Goal: Task Accomplishment & Management: Complete application form

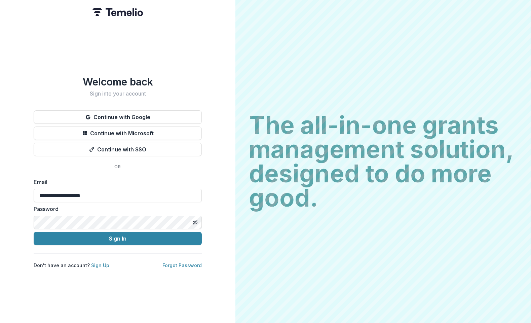
type input "**********"
click at [118, 236] on button "Sign In" at bounding box center [118, 238] width 168 height 13
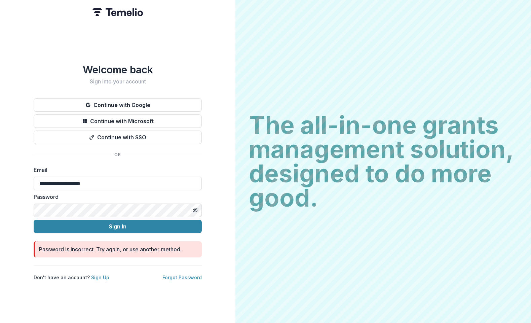
click at [118, 224] on button "Sign In" at bounding box center [118, 226] width 168 height 13
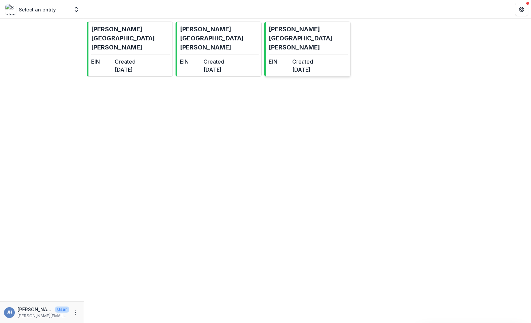
click at [286, 38] on link "[PERSON_NAME] [PERSON_NAME] EIN Created [DATE]" at bounding box center [307, 49] width 86 height 55
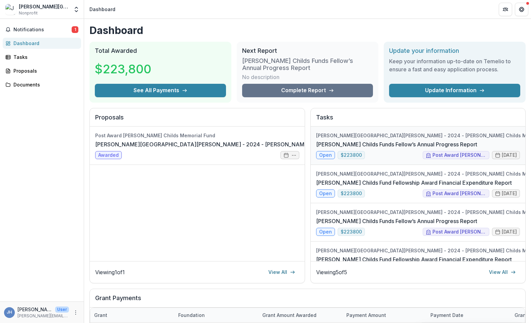
click at [376, 140] on link "[PERSON_NAME] Childs Funds Fellow’s Annual Progress Report" at bounding box center [396, 144] width 161 height 8
click at [367, 182] on link "Jane Coffin Childs Fund Fellowship Award Financial Expenditure Report" at bounding box center [414, 183] width 196 height 8
click at [362, 219] on link "Jane Coffin Childs Funds Fellow’s Annual Progress Report" at bounding box center [396, 221] width 161 height 8
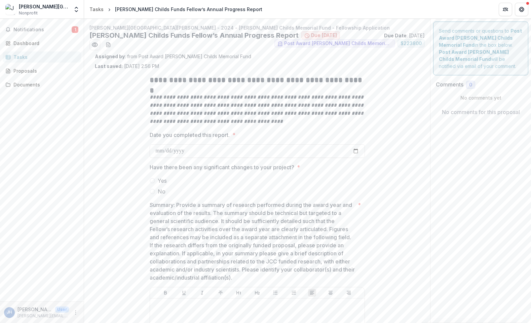
scroll to position [0, 0]
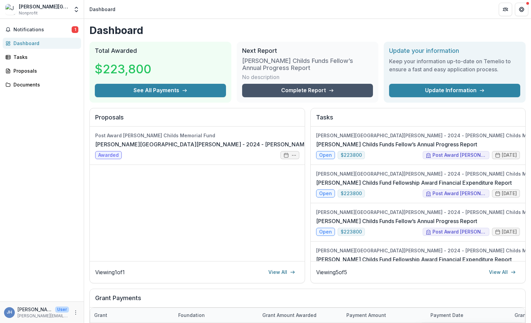
click at [304, 89] on link "Complete Report" at bounding box center [307, 90] width 131 height 13
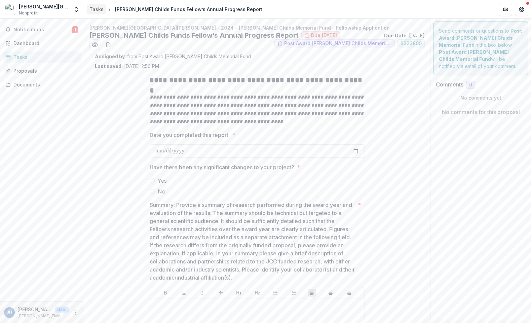
click at [97, 8] on div "Tasks" at bounding box center [96, 9] width 14 height 7
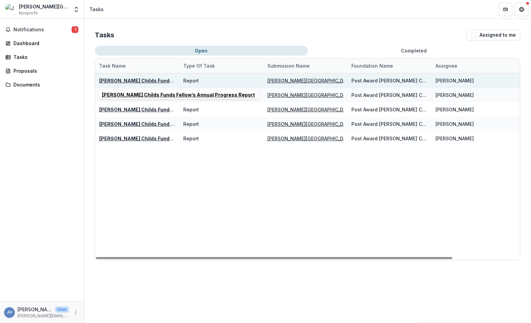
click at [163, 82] on u "Jane Coffin Childs Funds Fellow’s Annual Progress Report" at bounding box center [175, 81] width 153 height 6
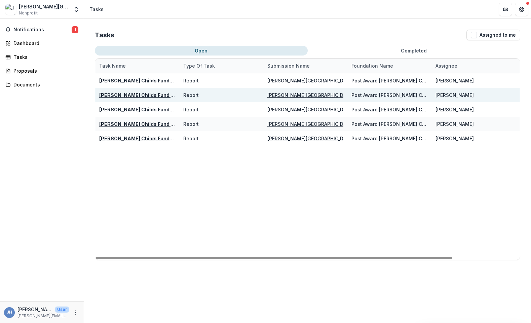
click at [147, 97] on u "Jane Coffin Childs Fund Fellowship Award Financial Expenditure Report" at bounding box center [191, 95] width 184 height 6
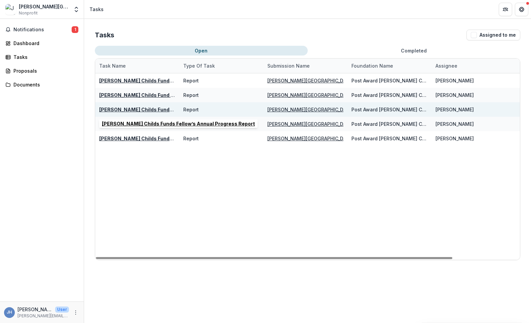
click at [150, 110] on u "Jane Coffin Childs Funds Fellow’s Annual Progress Report" at bounding box center [175, 110] width 153 height 6
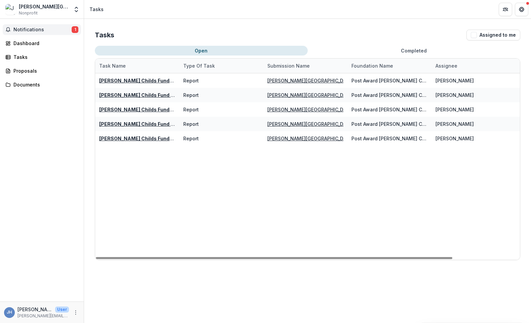
click at [52, 28] on span "Notifications" at bounding box center [42, 30] width 58 height 6
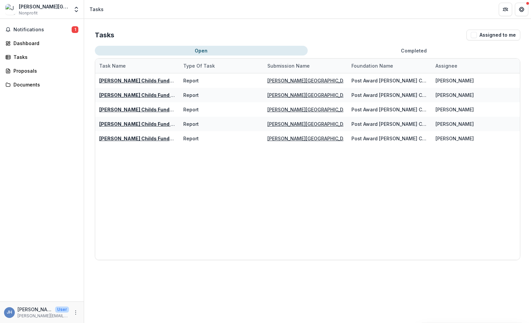
click at [240, 29] on div "Tasks Assigned to me Open Completed Task Name Type of Task Submission Name Foun…" at bounding box center [307, 145] width 447 height 252
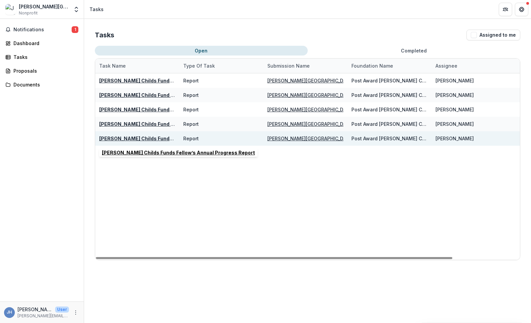
click at [147, 137] on u "Jane Coffin Childs Funds Fellow’s Annual Progress Report" at bounding box center [175, 139] width 153 height 6
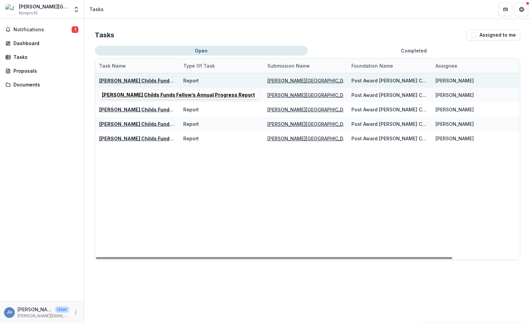
click at [149, 78] on u "Jane Coffin Childs Funds Fellow’s Annual Progress Report" at bounding box center [175, 81] width 153 height 6
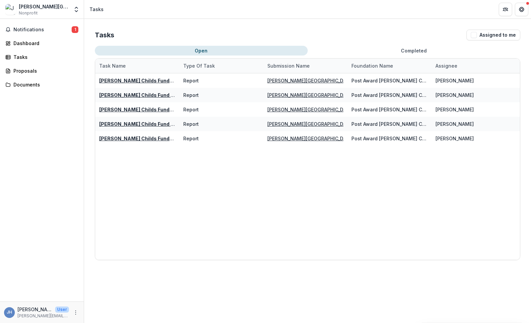
click at [41, 2] on div "Jarvis Dawson Hill Nonprofit Nonprofits Jarvis Dawson Hill Jarvis Dawson Hill J…" at bounding box center [42, 9] width 84 height 18
click at [30, 9] on div "[PERSON_NAME][GEOGRAPHIC_DATA][PERSON_NAME]" at bounding box center [44, 6] width 50 height 7
click at [11, 9] on img at bounding box center [10, 9] width 11 height 11
click at [30, 42] on div "Dashboard" at bounding box center [44, 43] width 62 height 7
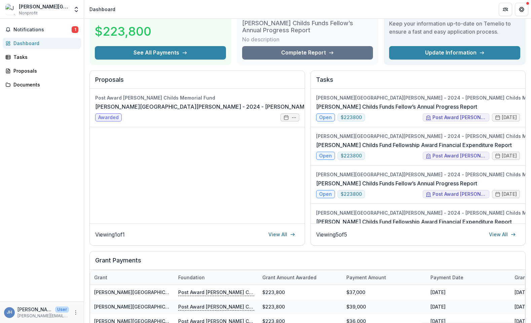
scroll to position [37, 0]
click at [281, 233] on link "View All" at bounding box center [281, 234] width 35 height 11
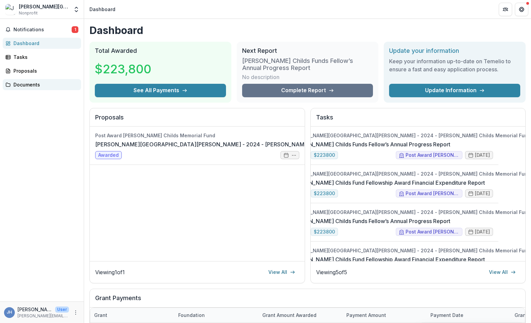
click at [25, 86] on div "Documents" at bounding box center [44, 84] width 62 height 7
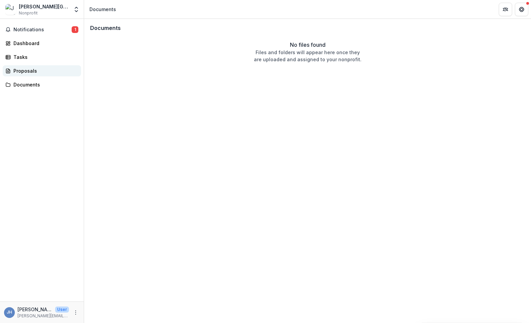
click at [26, 73] on div "Proposals" at bounding box center [44, 70] width 62 height 7
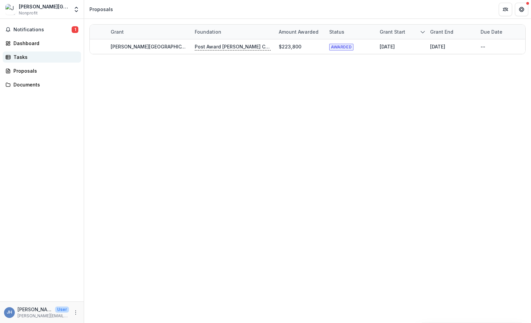
click at [27, 53] on link "Tasks" at bounding box center [42, 56] width 78 height 11
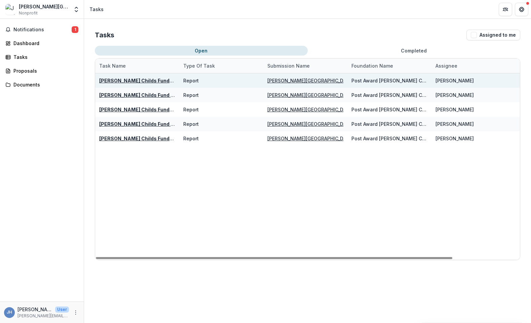
click at [150, 80] on u "Jane Coffin Childs Funds Fellow’s Annual Progress Report" at bounding box center [175, 81] width 153 height 6
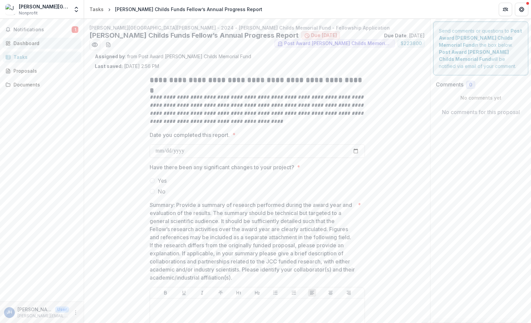
click at [29, 42] on div "Dashboard" at bounding box center [44, 43] width 62 height 7
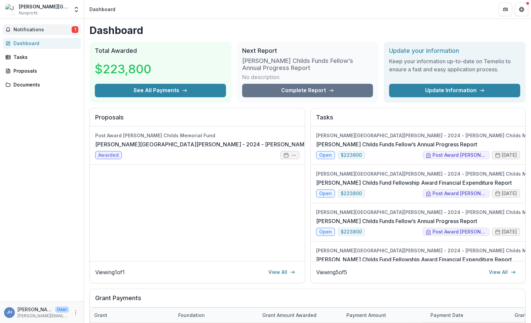
click at [50, 27] on span "Notifications" at bounding box center [42, 30] width 58 height 6
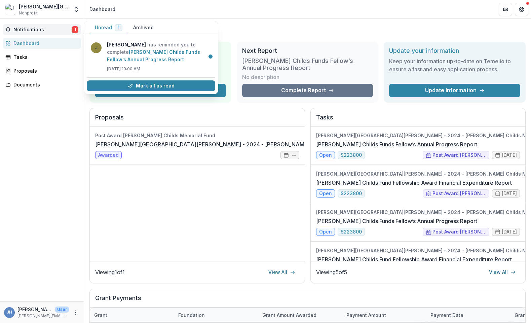
click at [52, 12] on div "Jarvis Dawson Hill Nonprofit" at bounding box center [44, 9] width 50 height 13
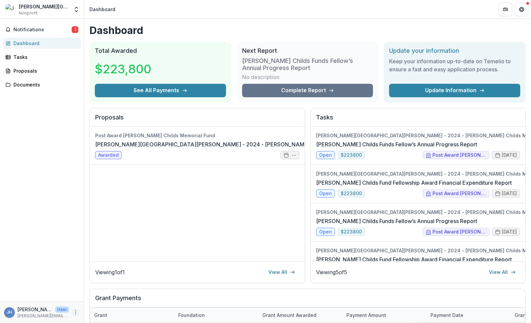
click at [76, 311] on icon "More" at bounding box center [75, 312] width 5 height 5
click at [107, 310] on button "Logout" at bounding box center [120, 309] width 72 height 11
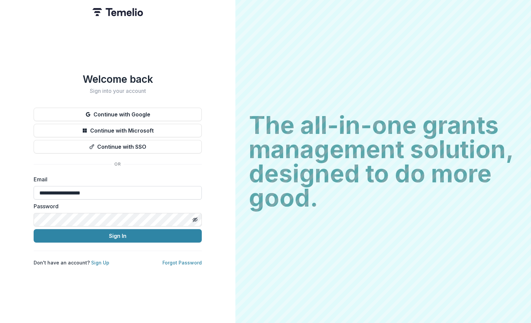
type input "**********"
click at [118, 236] on button "Sign In" at bounding box center [118, 235] width 168 height 13
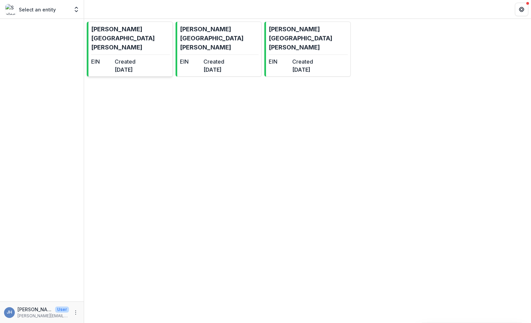
click at [155, 41] on link "Jarvis Dawson Hill EIN Created 2 years ago" at bounding box center [130, 49] width 86 height 55
click at [222, 58] on dt "Created" at bounding box center [213, 62] width 21 height 8
click at [290, 58] on dt "EIN" at bounding box center [279, 62] width 21 height 8
click at [289, 58] on dt "EIN" at bounding box center [279, 62] width 21 height 8
click at [201, 58] on dt "EIN" at bounding box center [190, 62] width 21 height 8
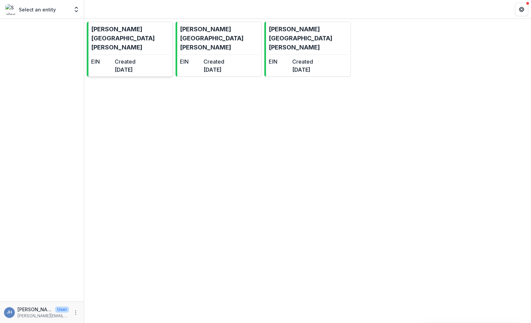
click at [127, 39] on link "Jarvis Dawson Hill EIN Created 2 years ago" at bounding box center [130, 49] width 86 height 55
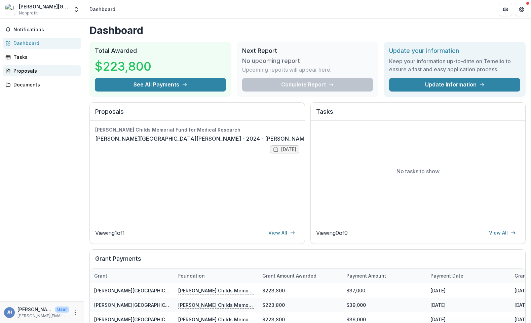
click at [47, 73] on div "Proposals" at bounding box center [44, 70] width 62 height 7
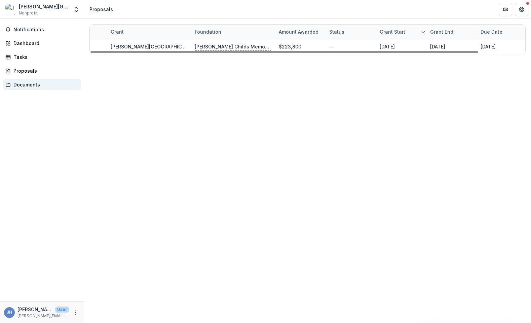
click at [33, 85] on div "Documents" at bounding box center [44, 84] width 62 height 7
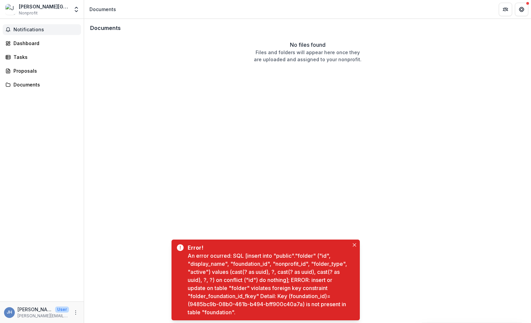
click at [36, 31] on span "Notifications" at bounding box center [45, 30] width 65 height 6
click at [34, 39] on link "Dashboard" at bounding box center [42, 43] width 78 height 11
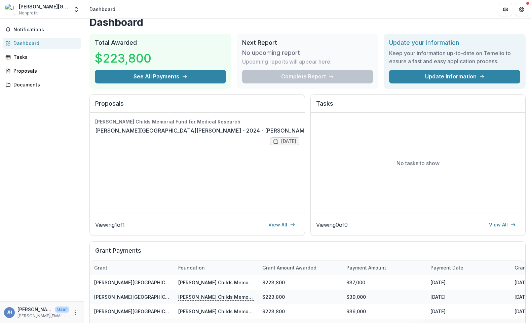
scroll to position [9, 0]
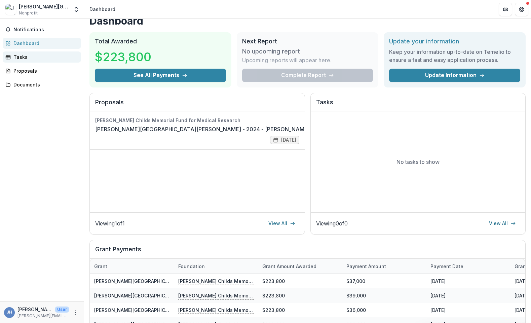
click at [23, 61] on link "Tasks" at bounding box center [42, 56] width 78 height 11
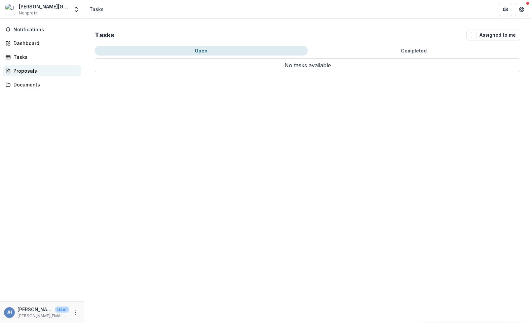
click at [27, 72] on div "Proposals" at bounding box center [44, 70] width 62 height 7
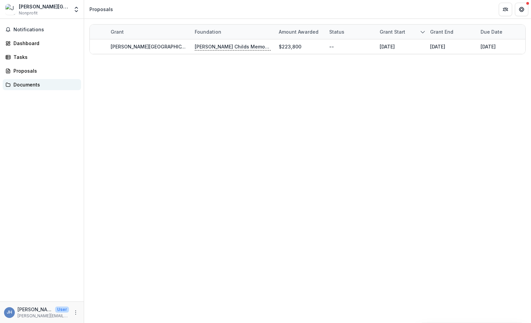
click at [27, 88] on link "Documents" at bounding box center [42, 84] width 78 height 11
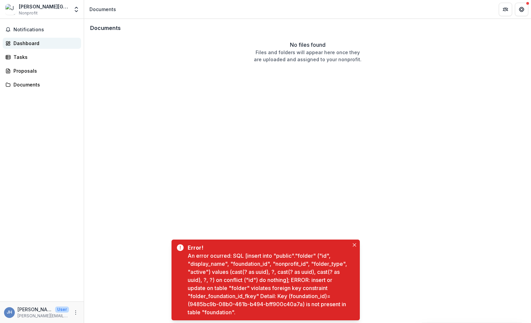
click at [34, 44] on div "Dashboard" at bounding box center [44, 43] width 62 height 7
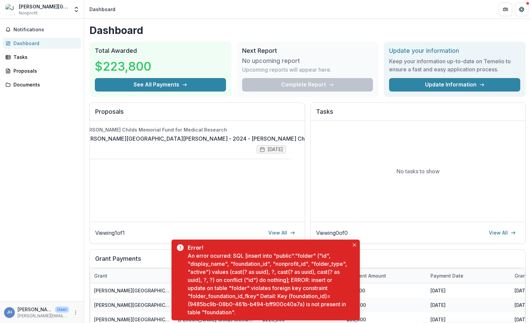
scroll to position [0, 13]
click at [292, 83] on div "Complete Report" at bounding box center [307, 84] width 131 height 13
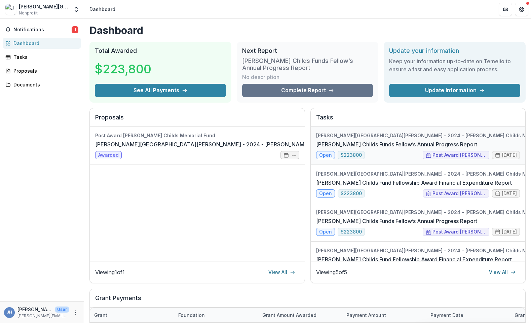
click at [352, 140] on link "Jane Coffin Childs Funds Fellow’s Annual Progress Report" at bounding box center [396, 144] width 161 height 8
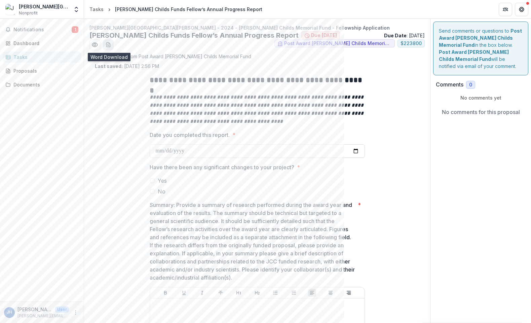
click at [108, 46] on line "download-word-button" at bounding box center [108, 46] width 2 height 0
drag, startPoint x: 428, startPoint y: 320, endPoint x: 234, endPoint y: 185, distance: 236.1
click at [234, 185] on div "Yes No" at bounding box center [257, 186] width 215 height 19
click at [234, 191] on label "No" at bounding box center [257, 191] width 215 height 8
click at [108, 44] on icon "download-word-button" at bounding box center [108, 44] width 5 height 5
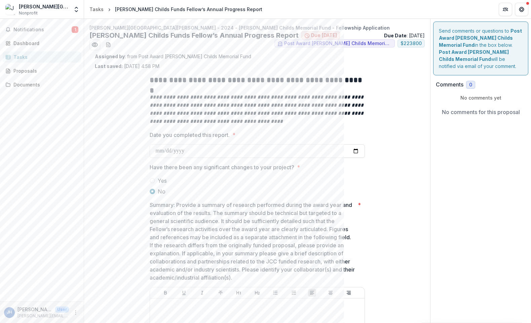
click at [33, 57] on div "Tasks" at bounding box center [44, 56] width 62 height 7
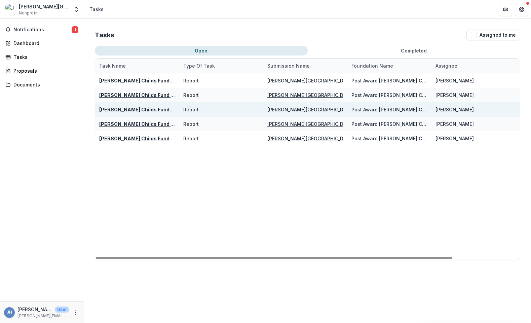
click at [140, 114] on div "Jane Coffin Childs Funds Fellow’s Annual Progress Report" at bounding box center [137, 109] width 76 height 14
click at [143, 111] on u "Jane Coffin Childs Funds Fellow’s Annual Progress Report" at bounding box center [175, 110] width 153 height 6
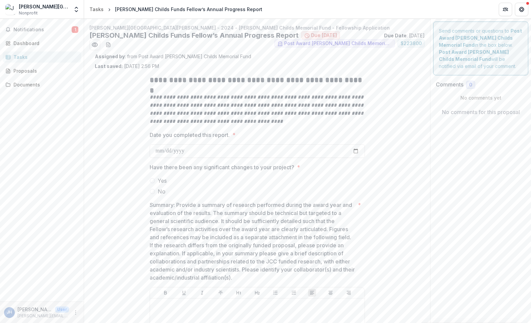
click at [66, 57] on div "Tasks" at bounding box center [44, 56] width 62 height 7
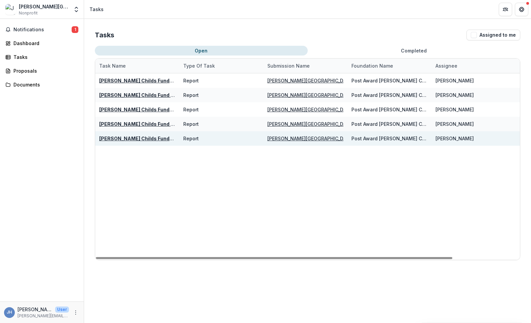
click at [147, 137] on u "Jane Coffin Childs Funds Fellow’s Annual Progress Report" at bounding box center [175, 139] width 153 height 6
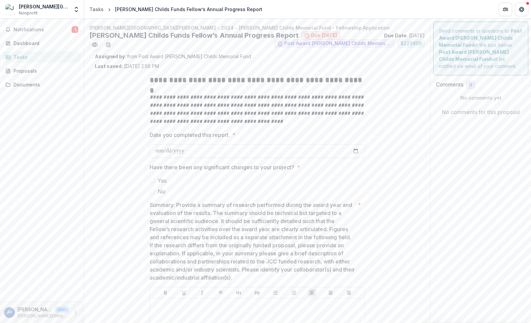
click at [27, 56] on div "Tasks" at bounding box center [44, 56] width 62 height 7
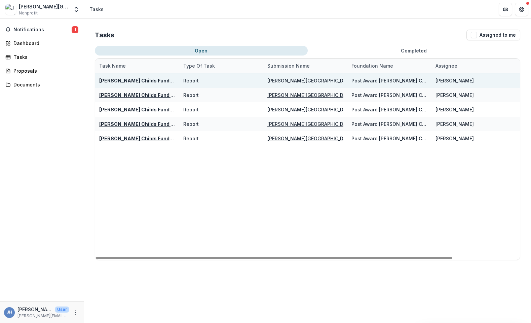
click at [133, 81] on u "Jane Coffin Childs Funds Fellow’s Annual Progress Report" at bounding box center [175, 81] width 153 height 6
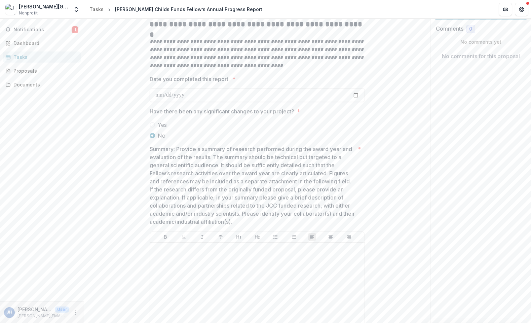
scroll to position [56, 0]
click at [151, 123] on span at bounding box center [152, 124] width 5 height 5
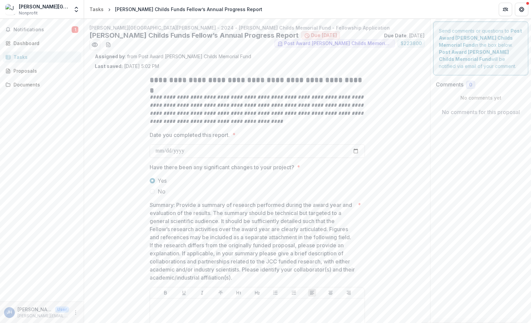
scroll to position [0, 0]
click at [37, 42] on div "Dashboard" at bounding box center [44, 43] width 62 height 7
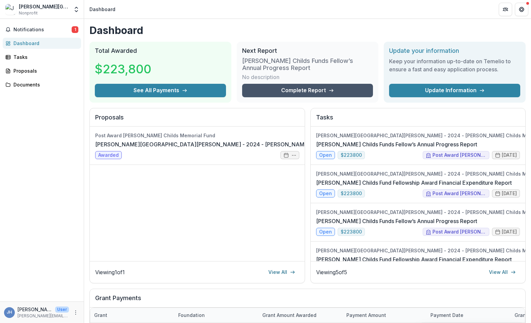
click at [286, 91] on link "Complete Report" at bounding box center [307, 90] width 131 height 13
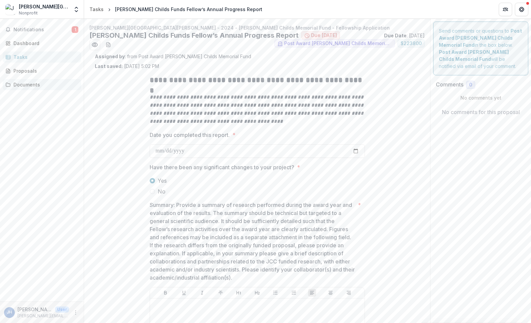
click at [33, 87] on div "Documents" at bounding box center [44, 84] width 62 height 7
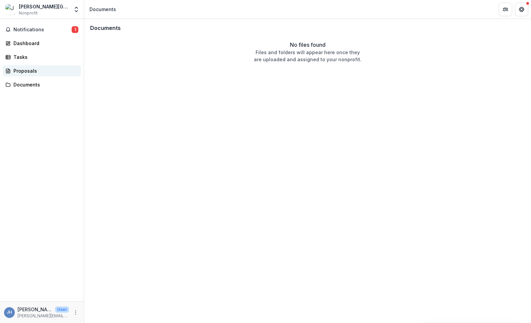
click at [34, 70] on div "Proposals" at bounding box center [44, 70] width 62 height 7
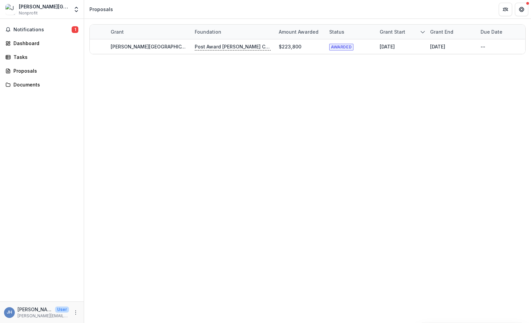
click at [33, 63] on div "Notifications 1 Dashboard Tasks Proposals Documents" at bounding box center [42, 160] width 84 height 282
click at [32, 57] on div "Tasks" at bounding box center [44, 56] width 62 height 7
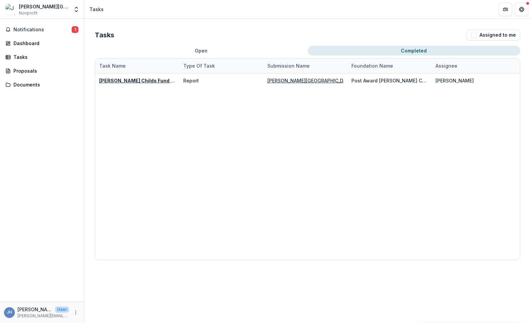
click at [406, 50] on button "Completed" at bounding box center [414, 51] width 213 height 10
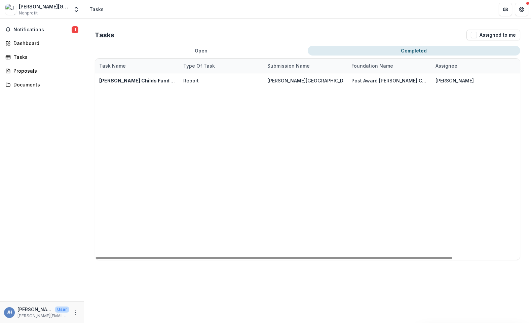
click at [196, 53] on button "Open" at bounding box center [201, 51] width 213 height 10
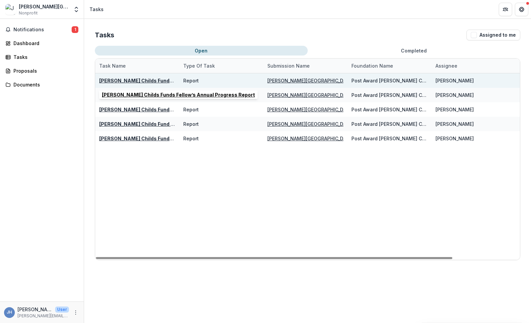
click at [147, 82] on u "Jane Coffin Childs Funds Fellow’s Annual Progress Report" at bounding box center [175, 81] width 153 height 6
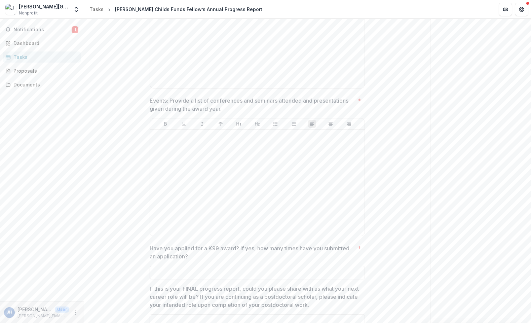
scroll to position [814, 0]
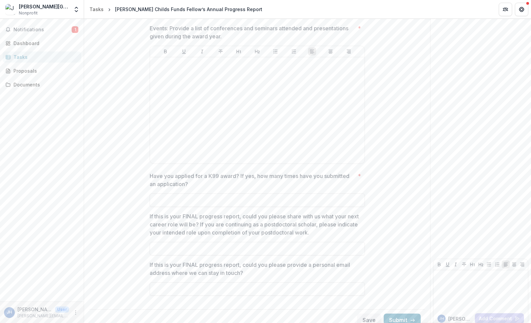
click at [71, 312] on div "JH Jarvis Hill User jarvis.hill@yale.edu" at bounding box center [42, 312] width 76 height 13
click at [74, 313] on icon "More" at bounding box center [75, 312] width 5 height 5
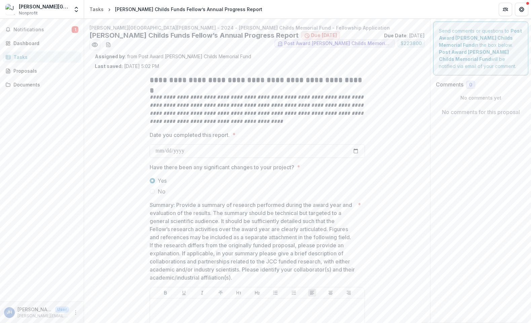
scroll to position [0, 0]
click at [94, 12] on div "Tasks" at bounding box center [96, 9] width 14 height 7
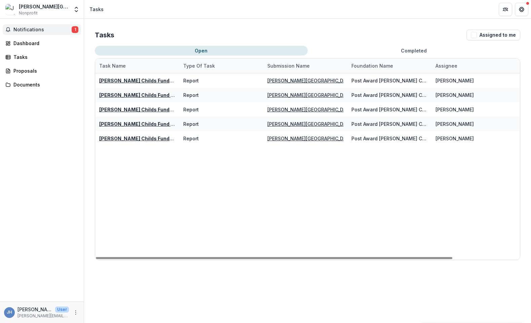
click at [33, 26] on button "Notifications 1" at bounding box center [42, 29] width 78 height 11
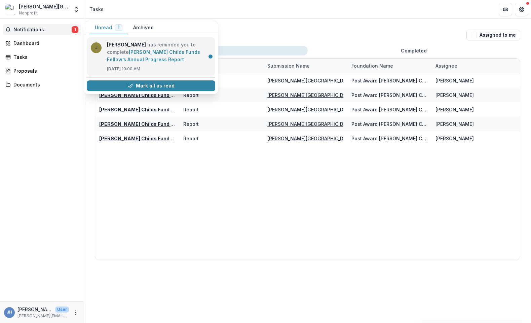
click at [143, 49] on link "Jane Coffin Childs Funds Fellow’s Annual Progress Report" at bounding box center [153, 55] width 93 height 13
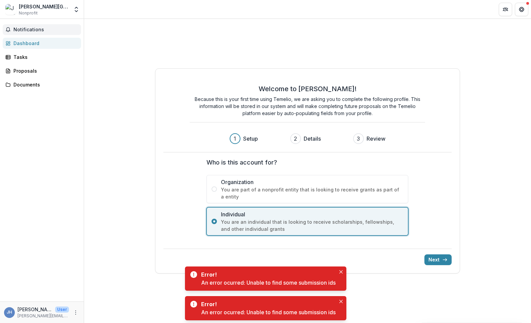
click at [30, 33] on button "Notifications" at bounding box center [42, 29] width 78 height 11
click at [24, 55] on div "Tasks" at bounding box center [44, 56] width 62 height 7
click at [25, 71] on div "Proposals" at bounding box center [44, 70] width 62 height 7
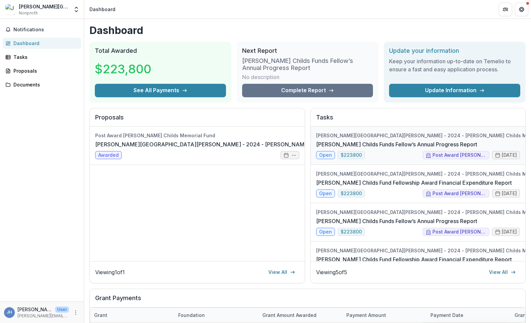
click at [349, 140] on link "Jane Coffin Childs Funds Fellow’s Annual Progress Report" at bounding box center [396, 144] width 161 height 8
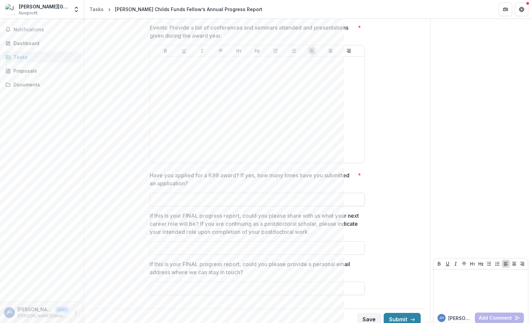
scroll to position [814, 0]
click at [211, 193] on input "Have you applied for a K99 award? If yes, how many times have you submitted an …" at bounding box center [257, 199] width 215 height 13
type input "**********"
click at [183, 243] on input "If this is your FINAL progress report, could you please share with us what your…" at bounding box center [257, 248] width 215 height 13
type input "***"
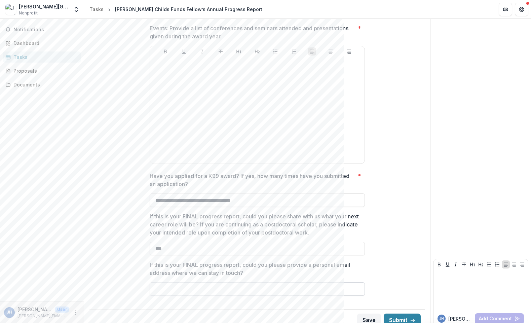
click at [176, 282] on input "If this is your FINAL progress report, could you please provide a personal emai…" at bounding box center [257, 288] width 215 height 13
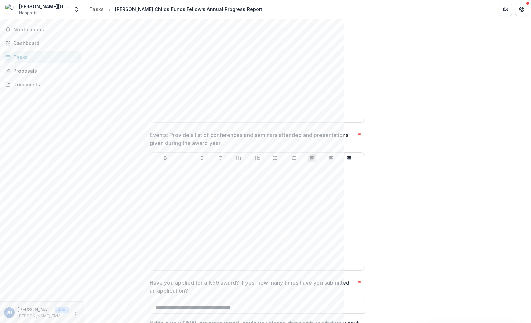
scroll to position [698, 0]
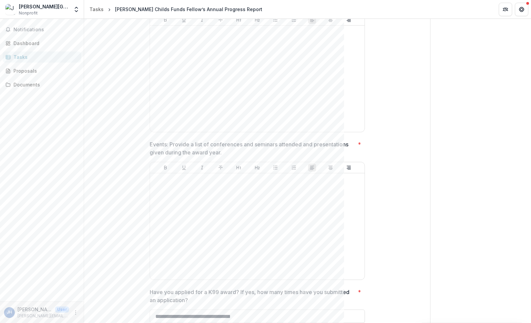
type input "***"
click at [188, 186] on div at bounding box center [257, 226] width 209 height 101
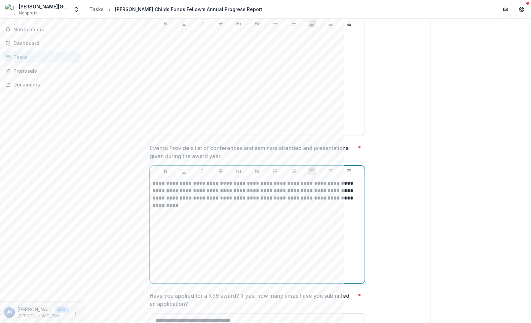
click at [266, 190] on p "**********" at bounding box center [257, 195] width 209 height 30
click at [254, 200] on p "**********" at bounding box center [257, 195] width 209 height 30
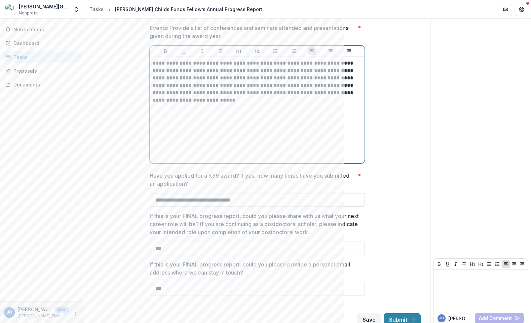
scroll to position [814, 0]
click at [365, 313] on button "Save" at bounding box center [369, 319] width 24 height 13
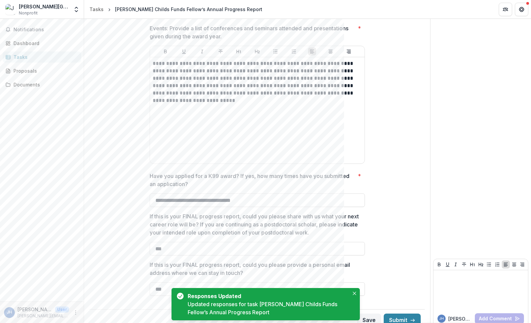
click at [265, 298] on div "Responses Updated" at bounding box center [267, 296] width 159 height 8
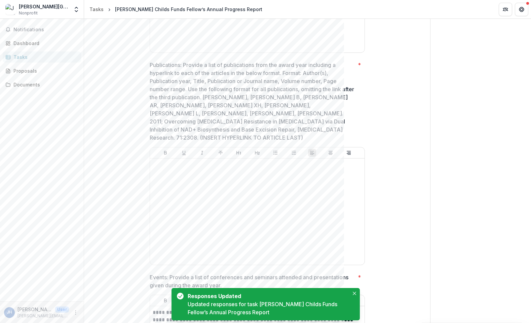
scroll to position [517, 0]
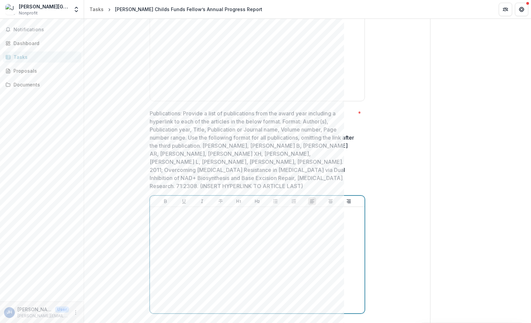
click at [278, 243] on div at bounding box center [257, 260] width 209 height 101
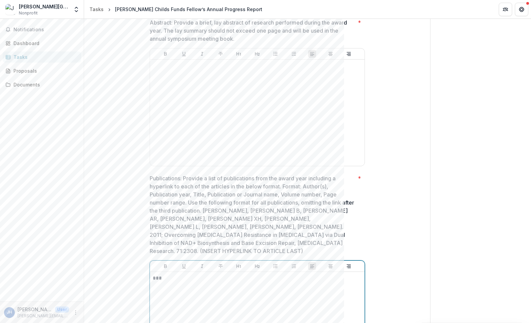
scroll to position [446, 0]
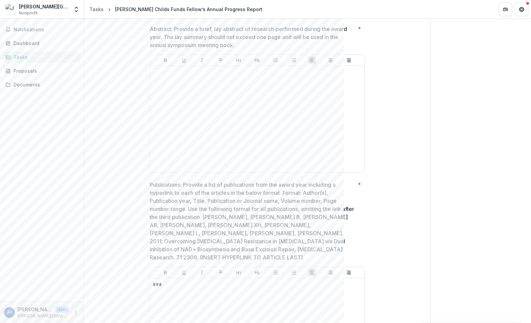
click at [369, 175] on div "**********" at bounding box center [257, 149] width 325 height 1051
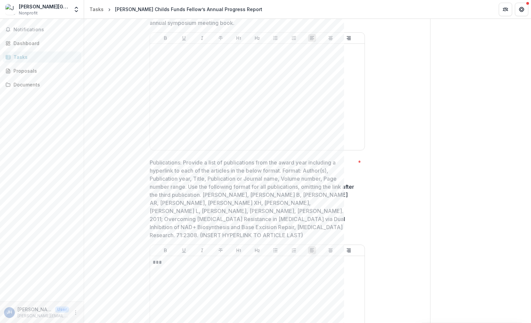
scroll to position [476, 0]
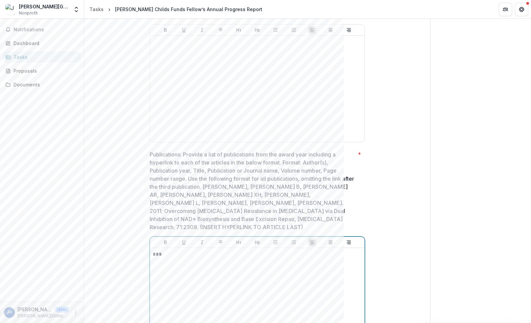
click at [191, 251] on p "***" at bounding box center [257, 254] width 209 height 7
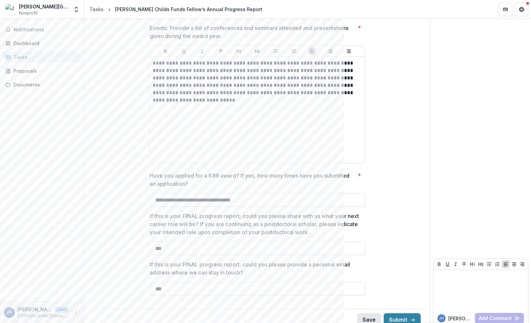
scroll to position [814, 0]
click at [361, 313] on button "Save" at bounding box center [369, 319] width 24 height 13
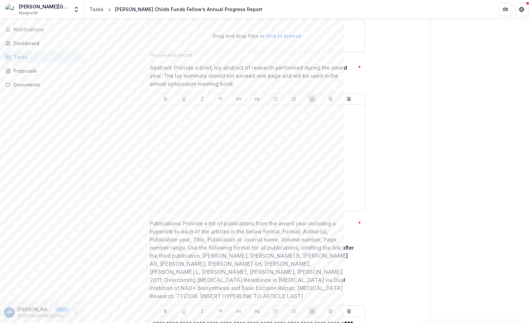
scroll to position [331, 0]
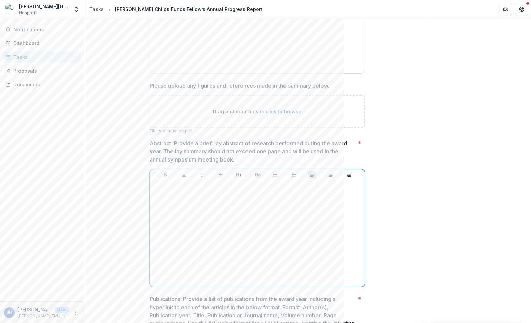
click at [223, 202] on div at bounding box center [257, 233] width 209 height 101
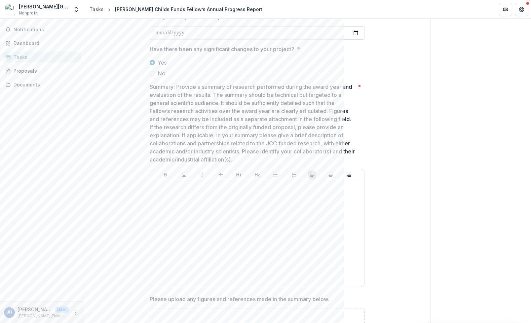
scroll to position [117, 0]
